Goal: Information Seeking & Learning: Learn about a topic

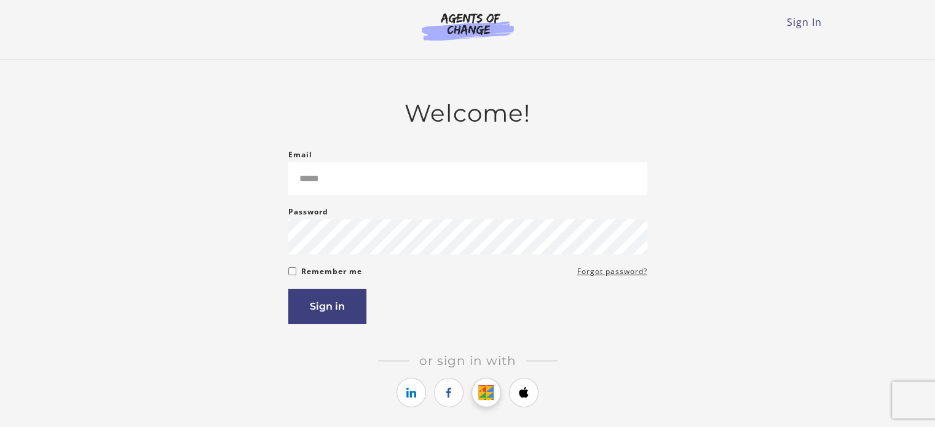
click at [492, 390] on icon "https://courses.thinkific.com/users/auth/google?ss%5Breferral%5D=&ss%5Buser_ret…" at bounding box center [486, 392] width 15 height 15
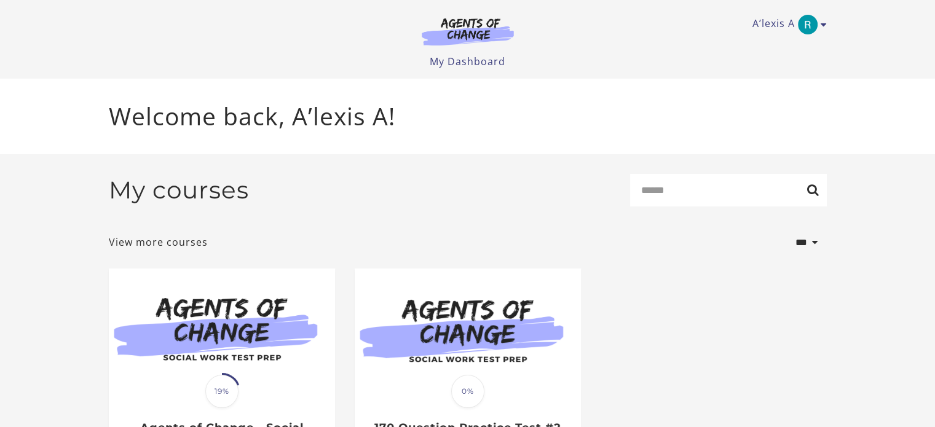
drag, startPoint x: 465, startPoint y: 142, endPoint x: 224, endPoint y: 192, distance: 245.6
click at [224, 192] on h2 "My courses" at bounding box center [179, 190] width 140 height 29
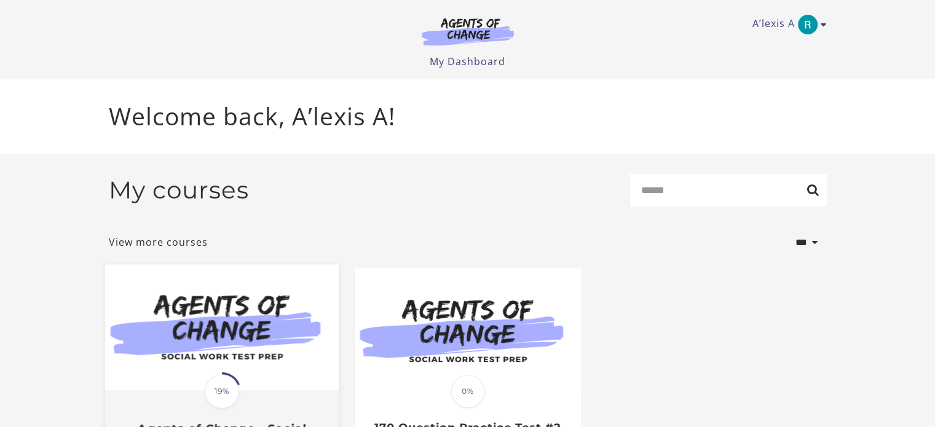
click at [229, 357] on img at bounding box center [221, 328] width 234 height 126
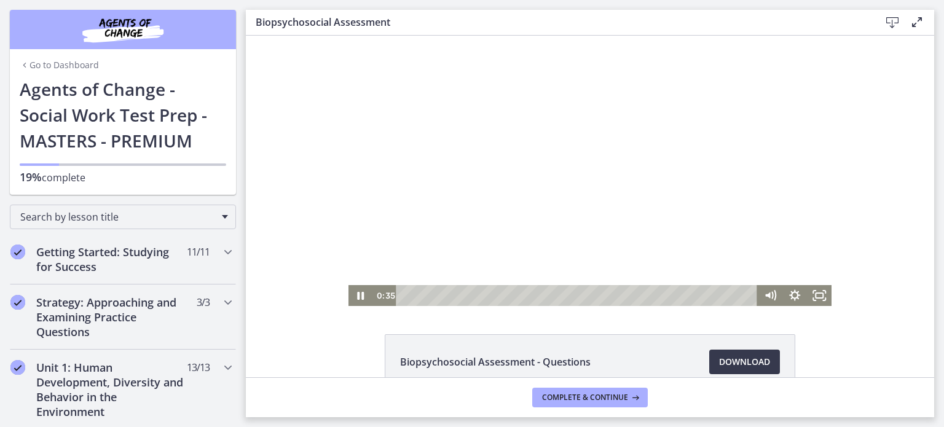
click at [638, 159] on div at bounding box center [591, 171] width 484 height 270
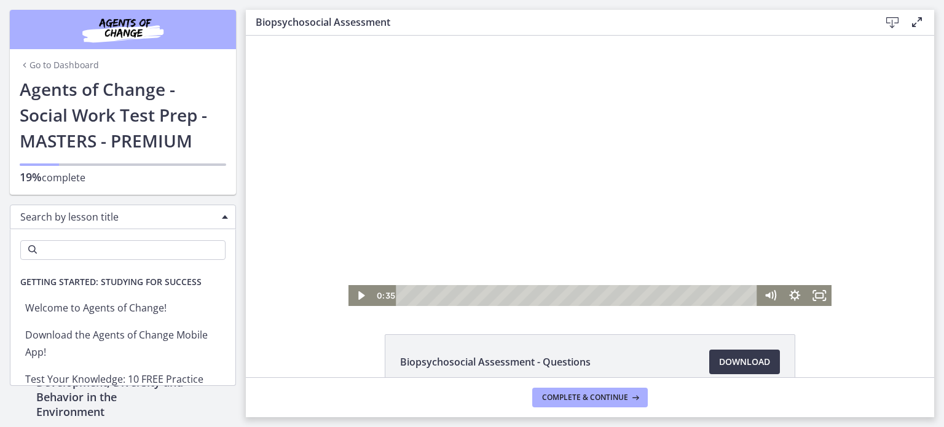
click at [91, 216] on span "Search by lesson title" at bounding box center [117, 217] width 195 height 14
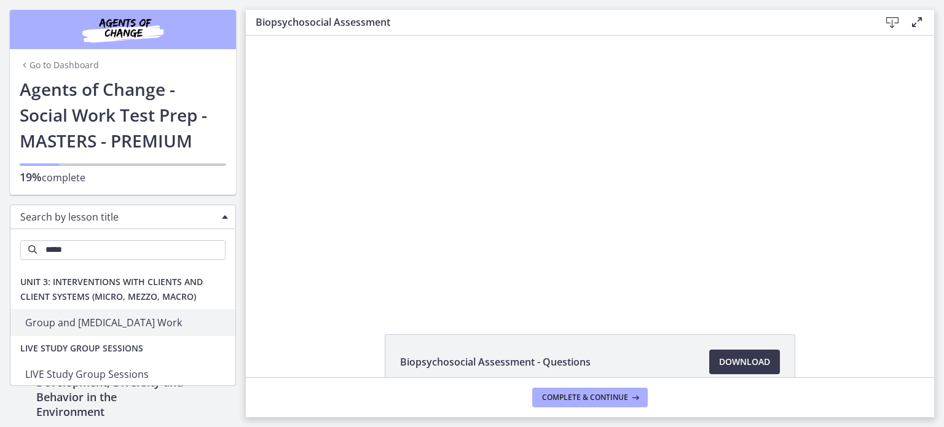
type input "*****"
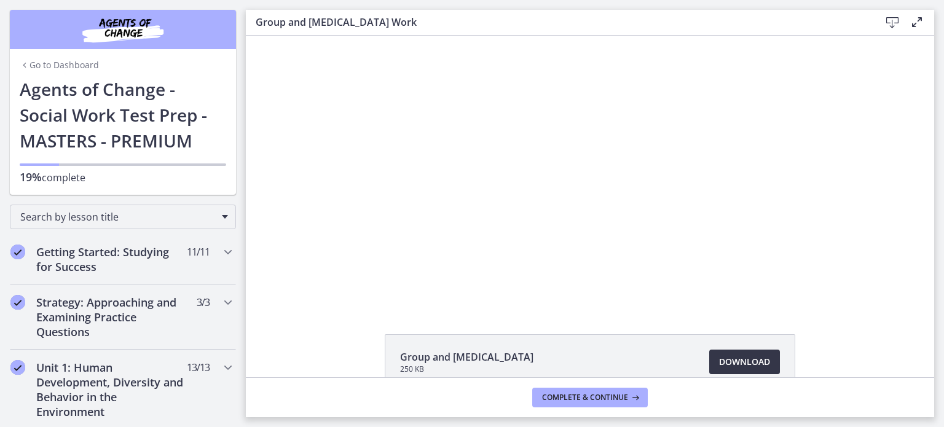
click at [721, 363] on span "Download Opens in a new window" at bounding box center [744, 362] width 51 height 15
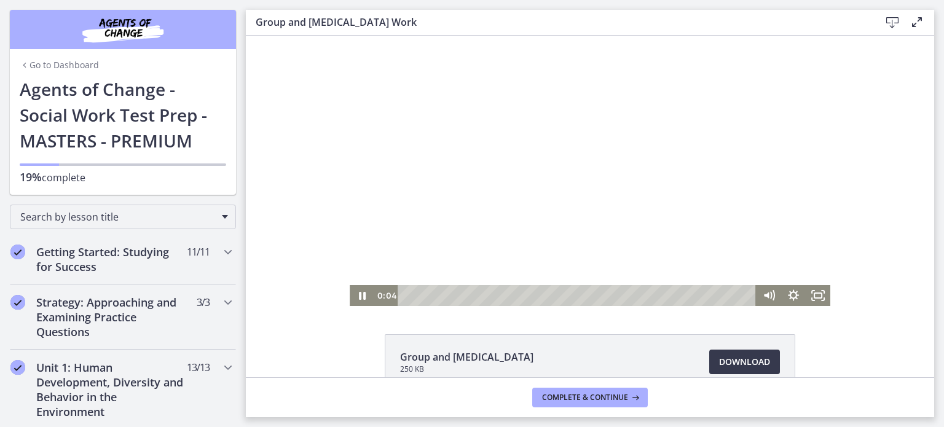
click at [535, 226] on div at bounding box center [590, 171] width 481 height 270
